Goal: Complete application form: Complete application form

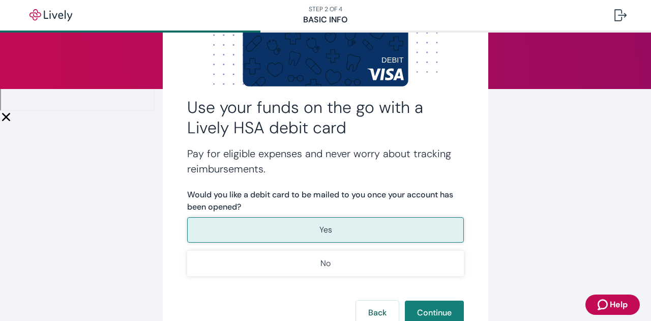
scroll to position [102, 0]
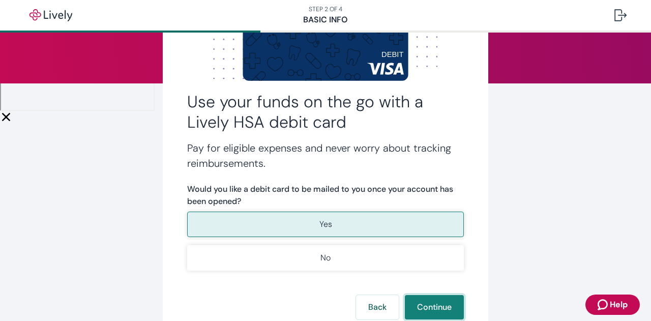
click at [424, 307] on button "Continue" at bounding box center [434, 307] width 59 height 24
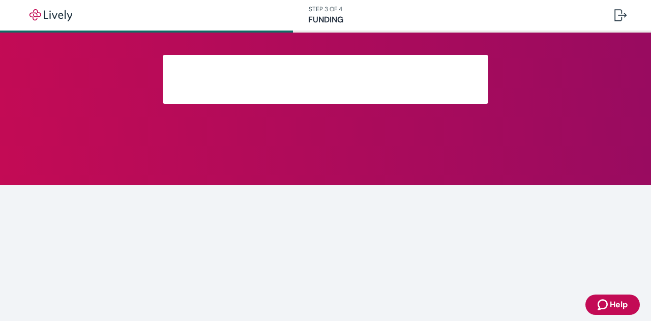
scroll to position [109, 0]
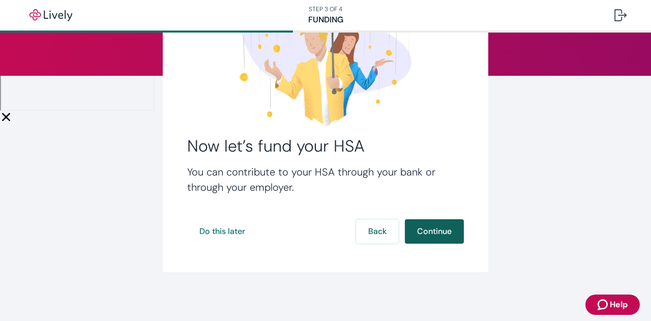
click at [434, 225] on button "Continue" at bounding box center [434, 231] width 59 height 24
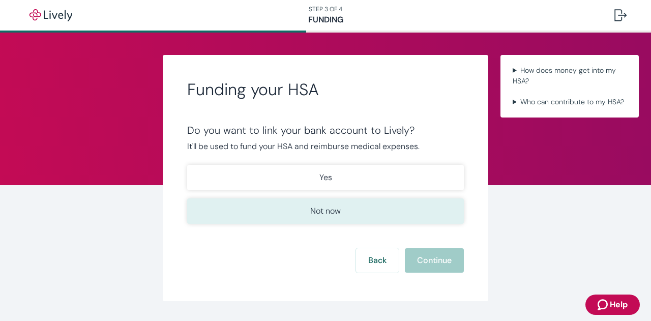
click at [330, 214] on p "Not now" at bounding box center [325, 211] width 31 height 12
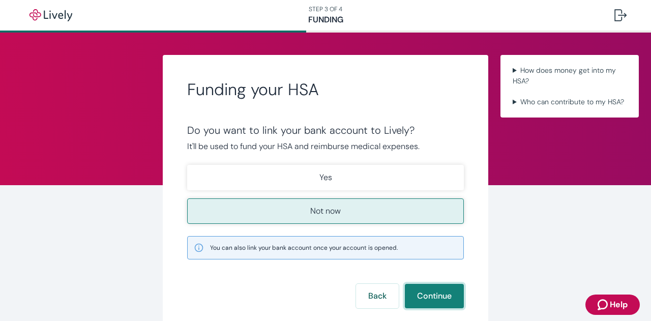
click at [438, 292] on button "Continue" at bounding box center [434, 296] width 59 height 24
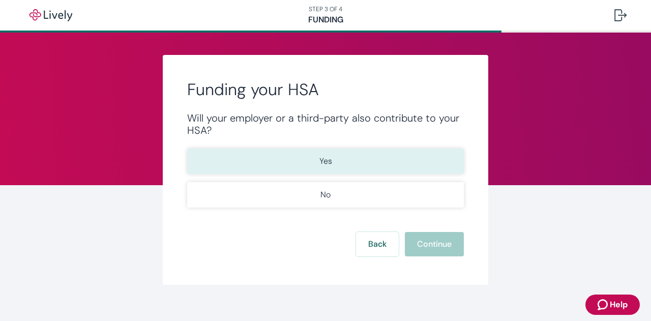
click at [375, 163] on button "Yes" at bounding box center [325, 161] width 277 height 25
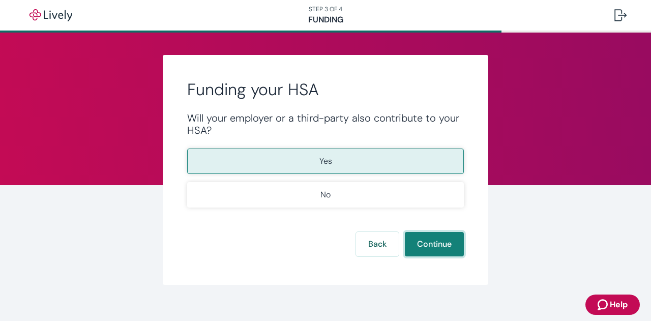
click at [427, 242] on button "Continue" at bounding box center [434, 244] width 59 height 24
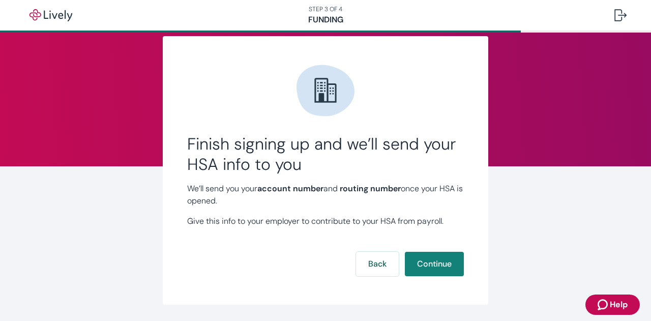
scroll to position [19, 0]
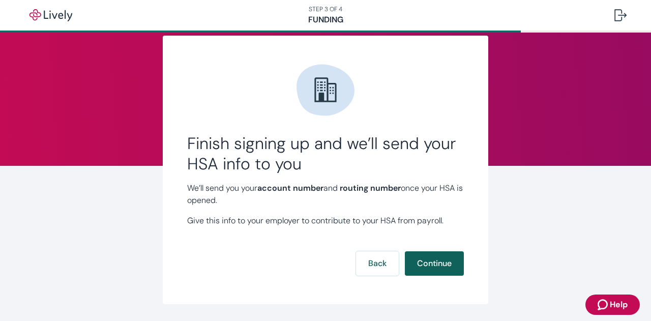
click at [436, 264] on button "Continue" at bounding box center [434, 263] width 59 height 24
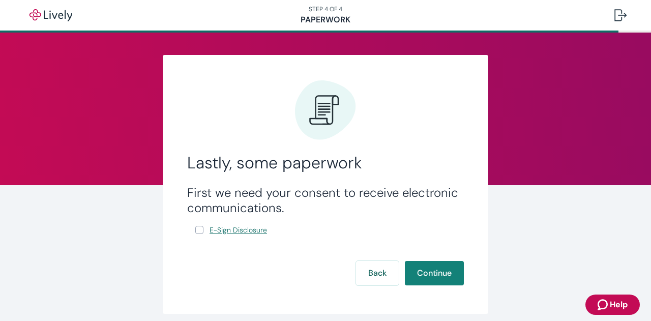
click at [231, 231] on span "E-Sign Disclosure" at bounding box center [239, 230] width 58 height 11
click at [197, 229] on input "E-Sign Disclosure" at bounding box center [199, 230] width 8 height 8
checkbox input "true"
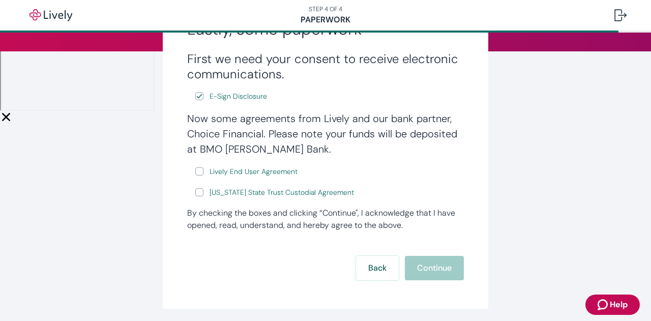
scroll to position [134, 0]
click at [195, 174] on input "Lively End User Agreement" at bounding box center [199, 171] width 8 height 8
checkbox input "true"
click at [197, 197] on label "[US_STATE] State Trust Custodial Agreement" at bounding box center [275, 192] width 161 height 13
click at [197, 196] on input "[US_STATE] State Trust Custodial Agreement" at bounding box center [199, 192] width 8 height 8
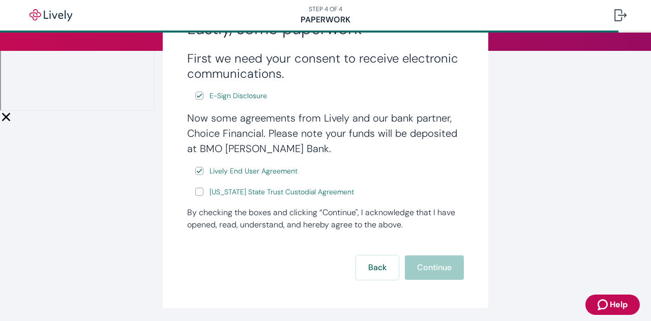
checkbox input "true"
click at [416, 267] on button "Continue" at bounding box center [434, 267] width 59 height 24
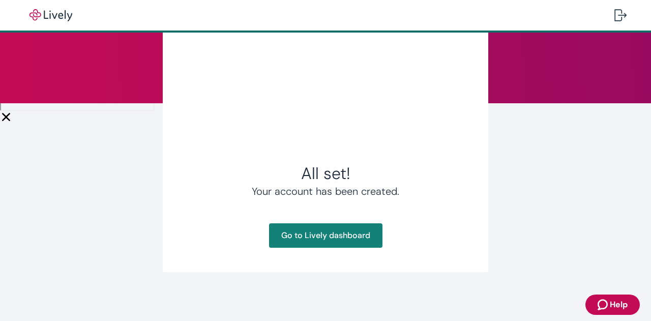
scroll to position [81, 0]
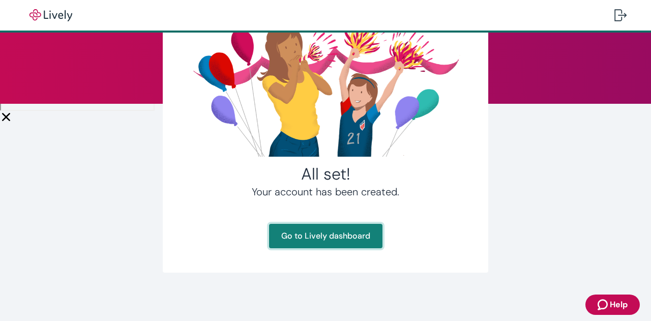
click at [335, 241] on link "Go to Lively dashboard" at bounding box center [325, 236] width 113 height 24
